Goal: Check status

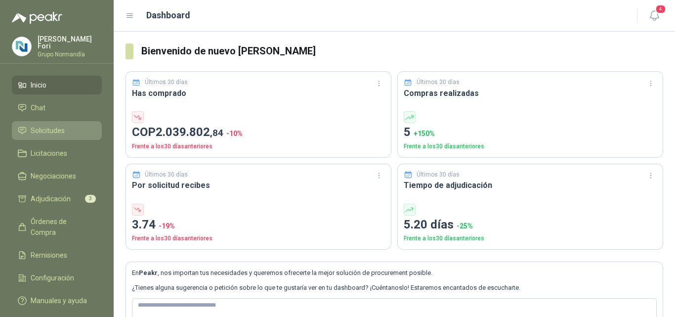
click at [42, 125] on span "Solicitudes" at bounding box center [48, 130] width 34 height 11
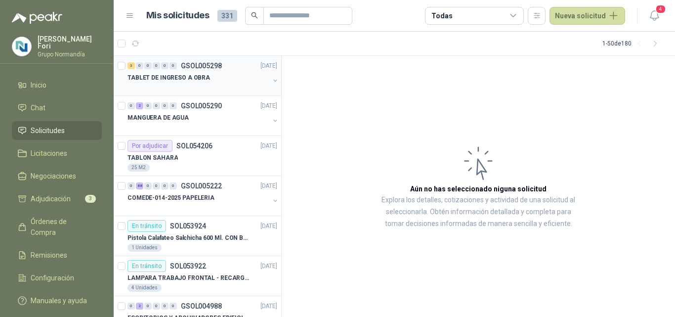
click at [191, 91] on div "3 0 0 0 0 0 GSOL005298 03/09/25 TABLET DE INGRESO A OBRA" at bounding box center [197, 76] width 167 height 40
click at [190, 83] on div at bounding box center [198, 87] width 142 height 8
